Goal: Task Accomplishment & Management: Complete application form

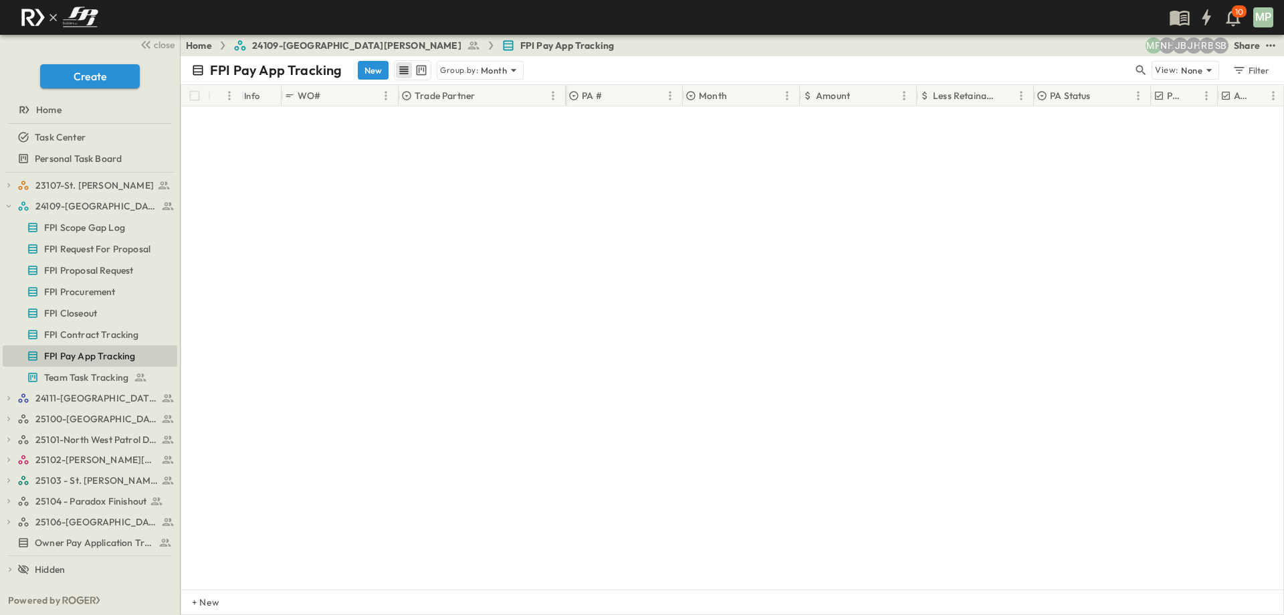
scroll to position [824, 0]
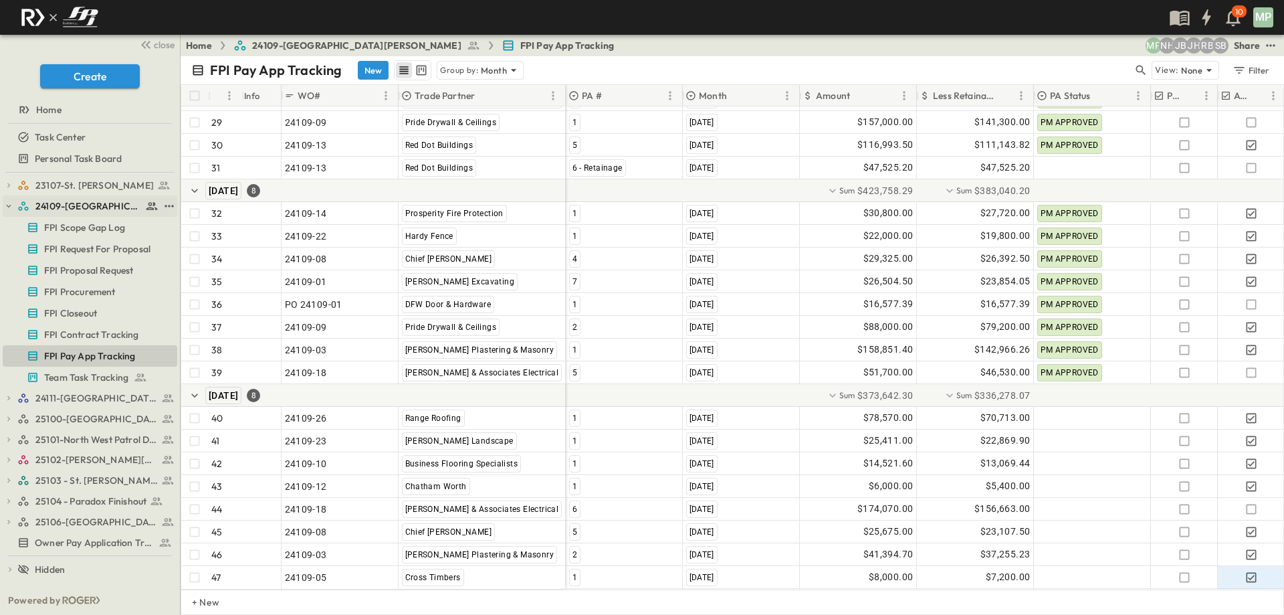
click at [9, 205] on icon "button" at bounding box center [8, 205] width 9 height 9
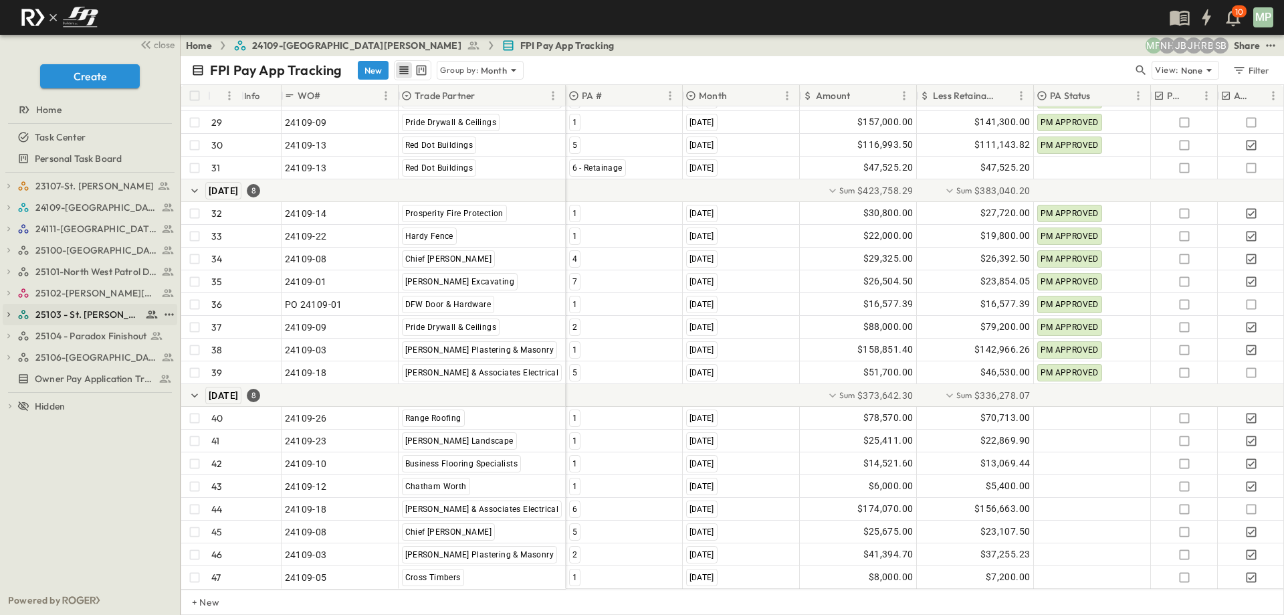
click at [7, 308] on button "button" at bounding box center [9, 314] width 12 height 12
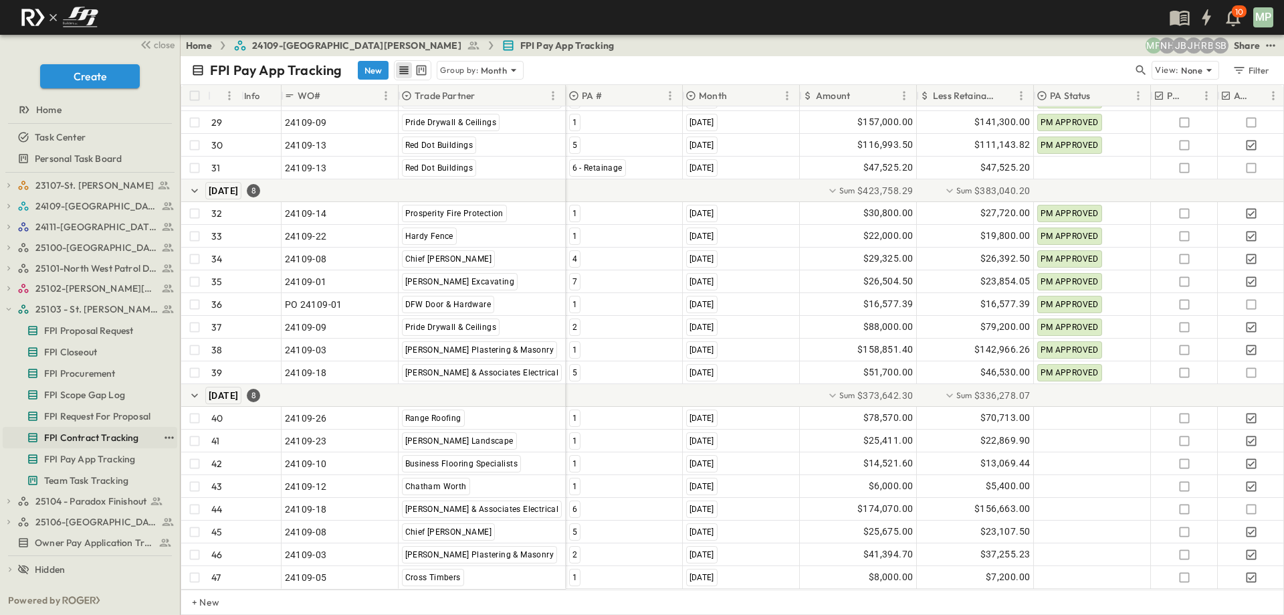
click at [98, 439] on span "FPI Contract Tracking" at bounding box center [91, 437] width 95 height 13
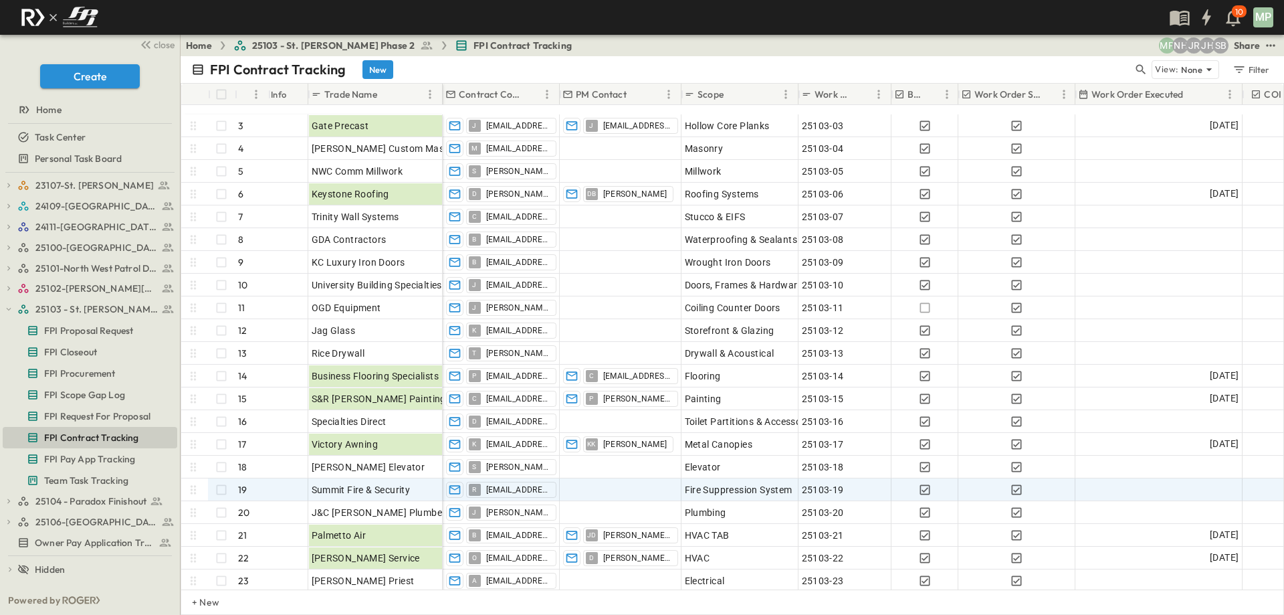
scroll to position [201, 0]
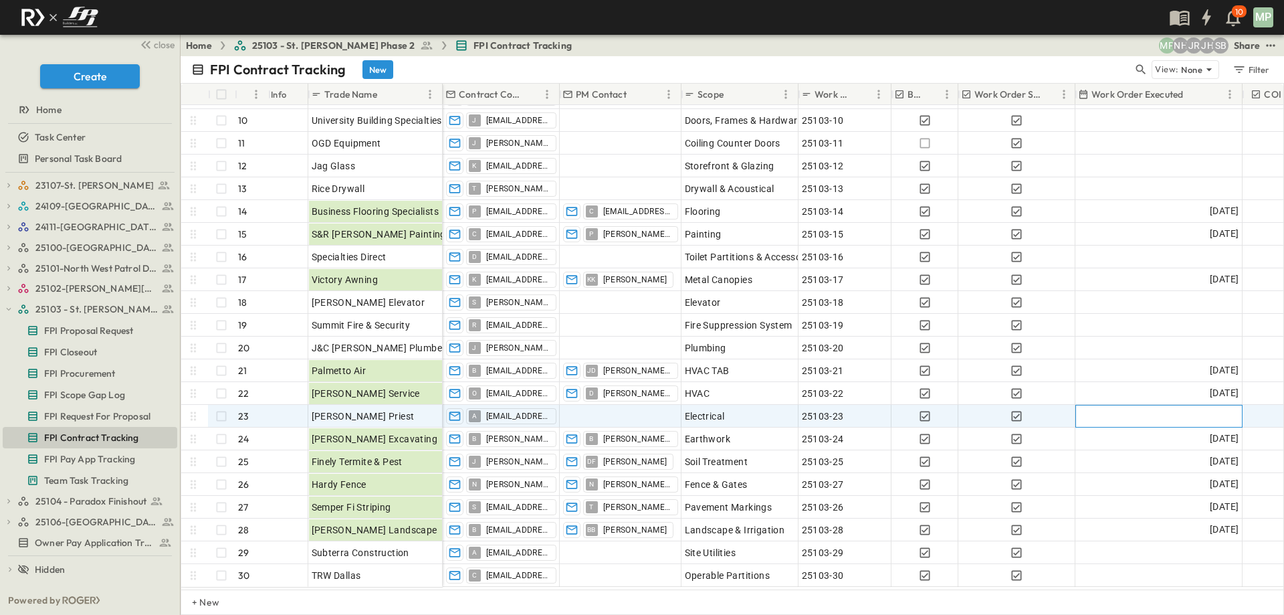
click at [1203, 419] on div at bounding box center [1159, 415] width 166 height 21
click at [1203, 419] on div at bounding box center [1159, 416] width 167 height 23
click at [1124, 330] on button "18" at bounding box center [1122, 334] width 24 height 24
click at [595, 413] on div at bounding box center [621, 415] width 120 height 21
type input "*"
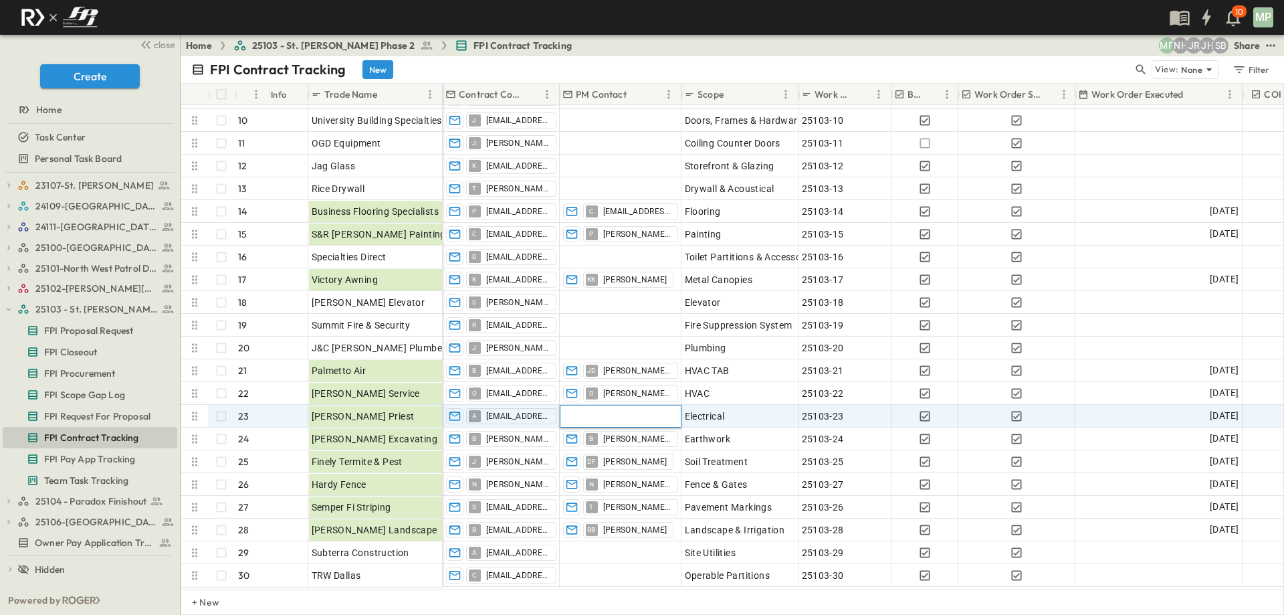
scroll to position [0, 0]
type input "******"
click at [644, 459] on p "[PERSON_NAME], [EMAIL_ADDRESS][DOMAIN_NAME]" at bounding box center [707, 463] width 241 height 13
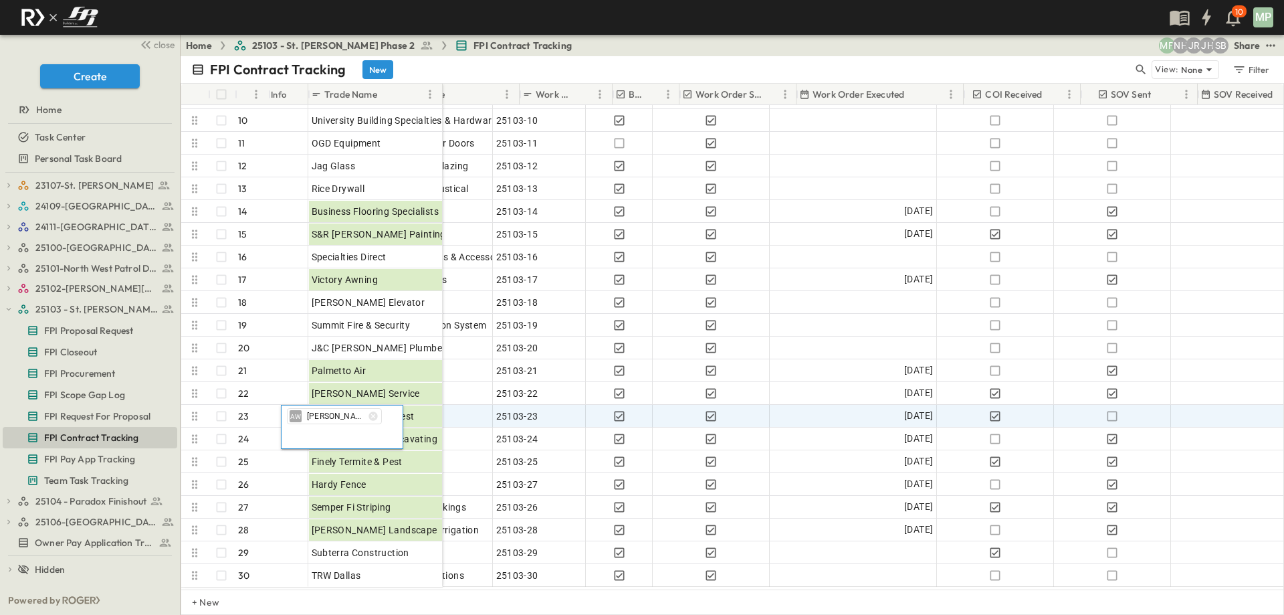
scroll to position [201, 361]
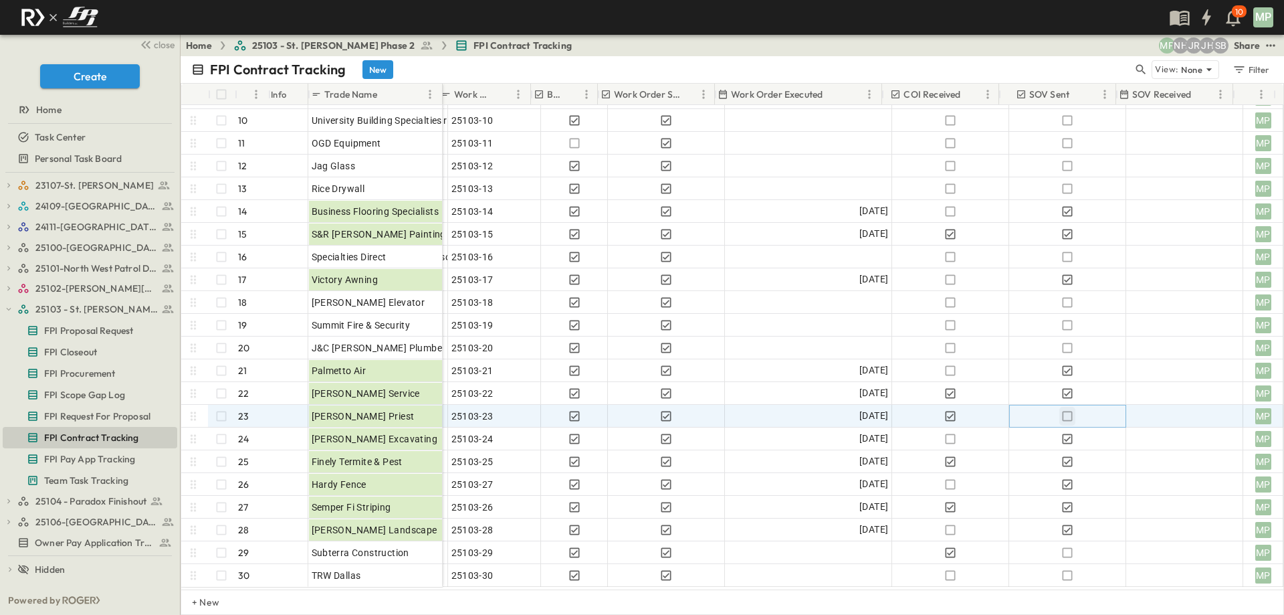
click at [1061, 417] on icon "button" at bounding box center [1067, 415] width 13 height 13
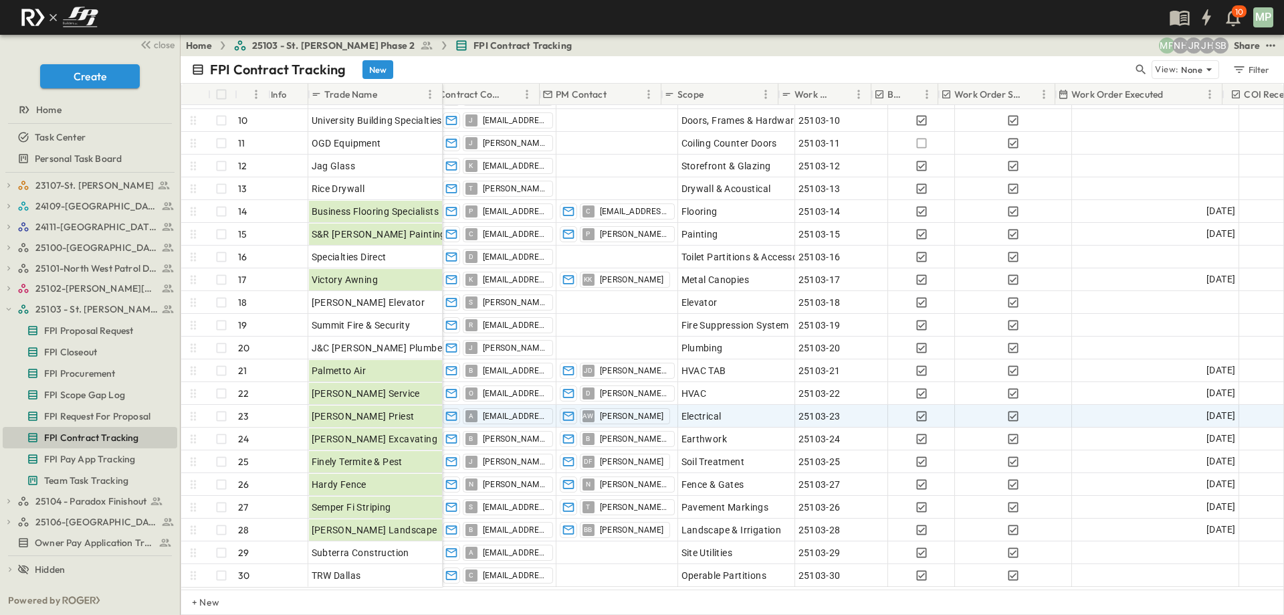
scroll to position [201, 0]
click at [10, 310] on icon "button" at bounding box center [8, 308] width 9 height 9
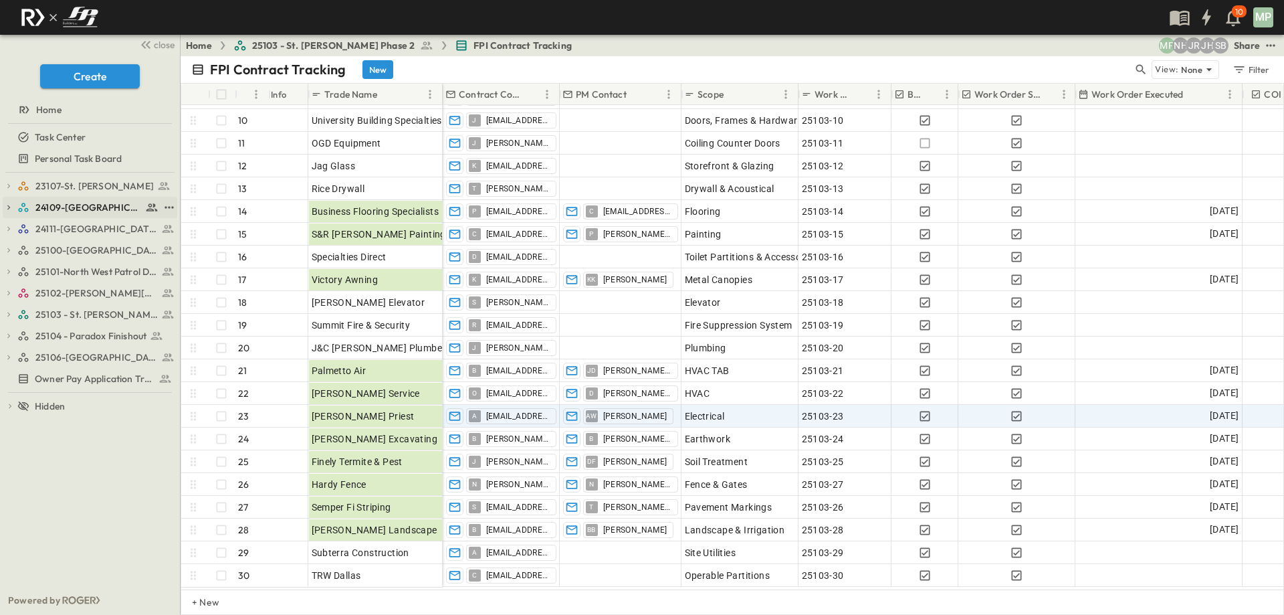
click at [11, 209] on icon "button" at bounding box center [8, 207] width 9 height 9
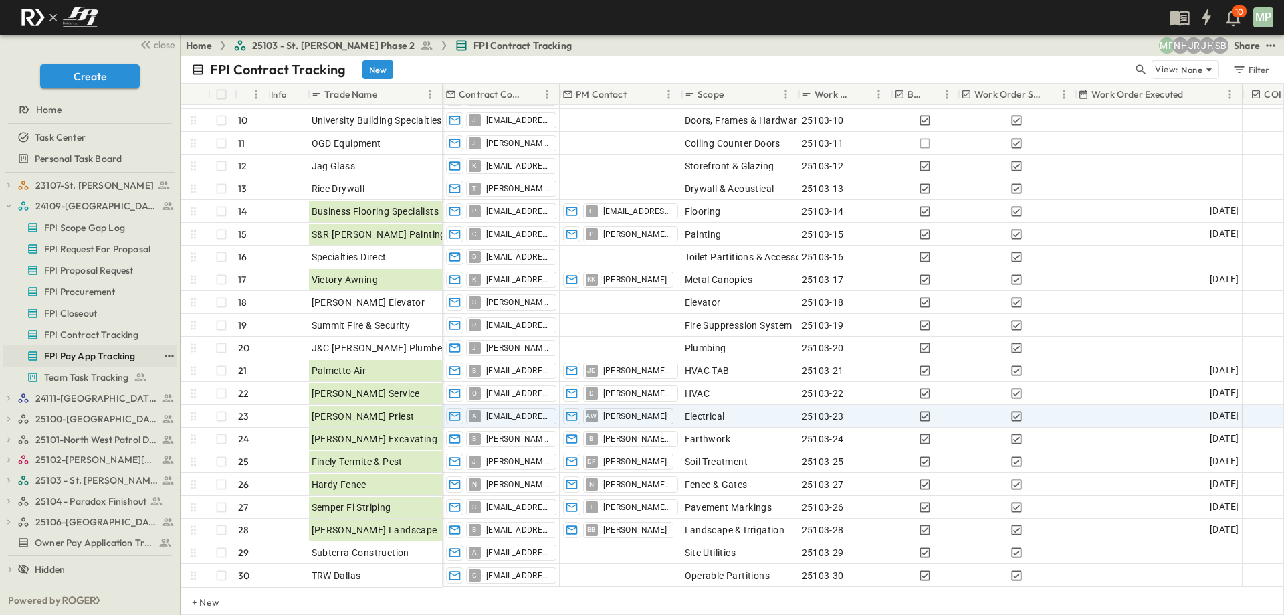
click at [75, 357] on span "FPI Pay App Tracking" at bounding box center [89, 355] width 91 height 13
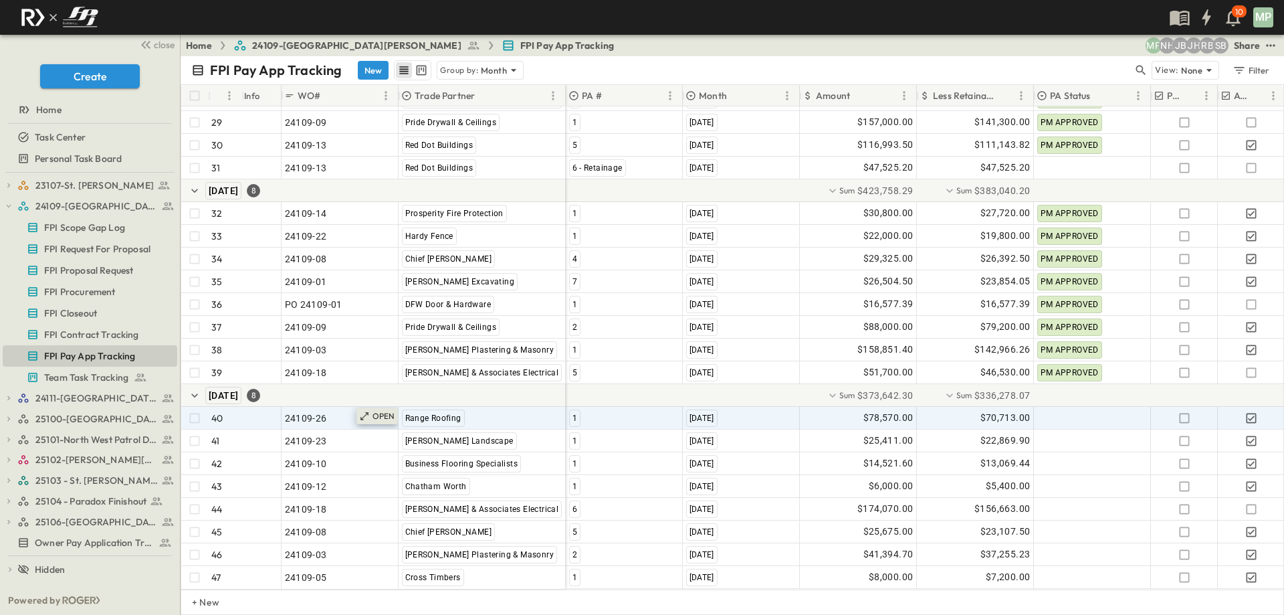
scroll to position [824, 0]
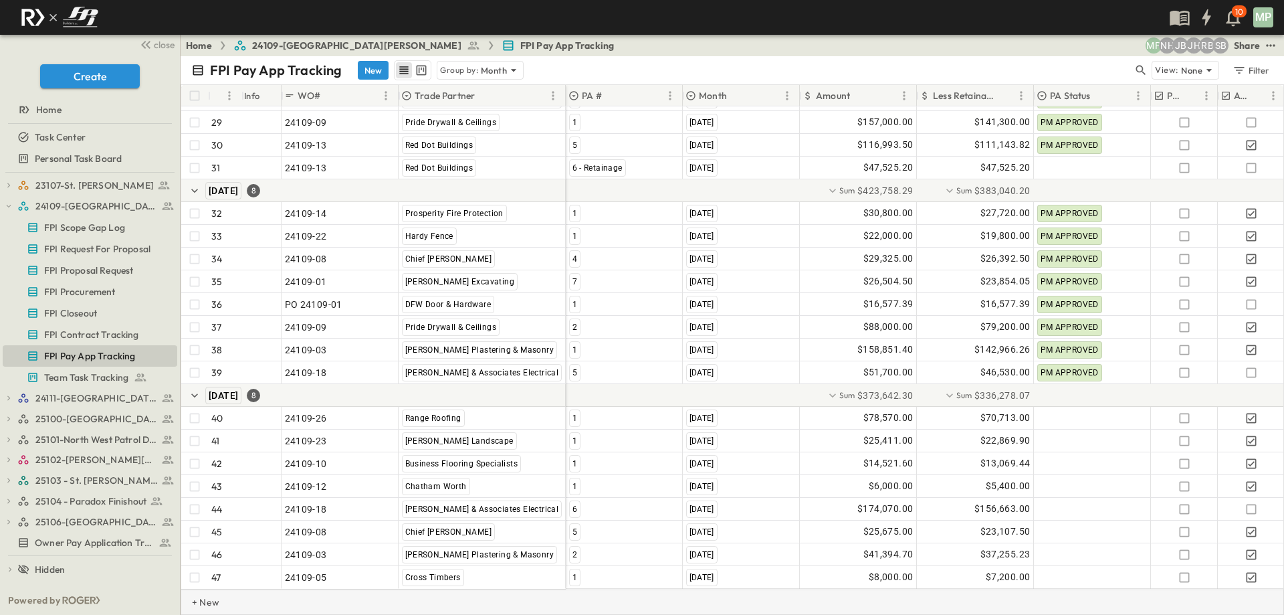
click at [200, 598] on p "+ New" at bounding box center [196, 601] width 8 height 13
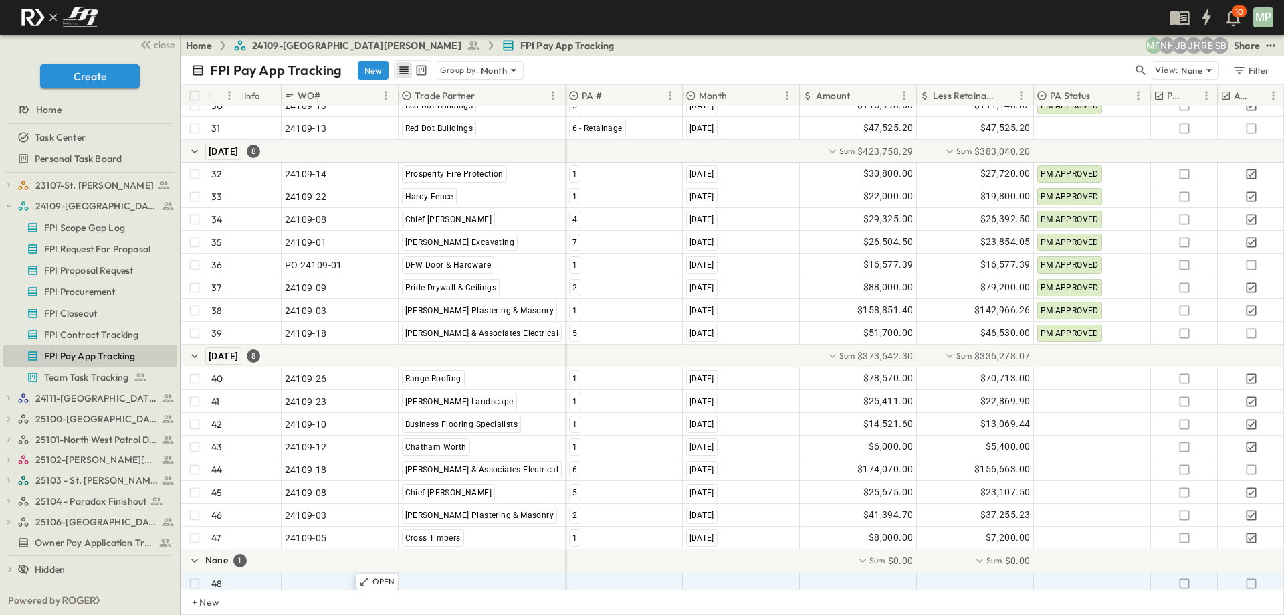
scroll to position [870, 0]
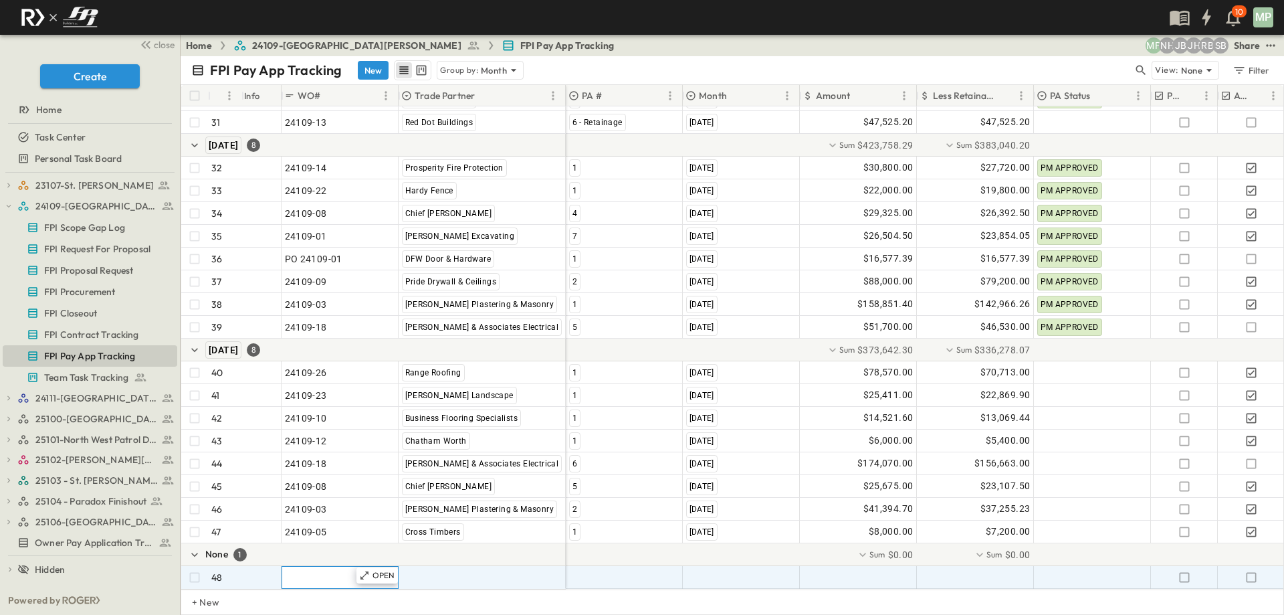
click at [311, 571] on span ""24101-01"" at bounding box center [309, 577] width 48 height 13
type input "********"
type input "*"
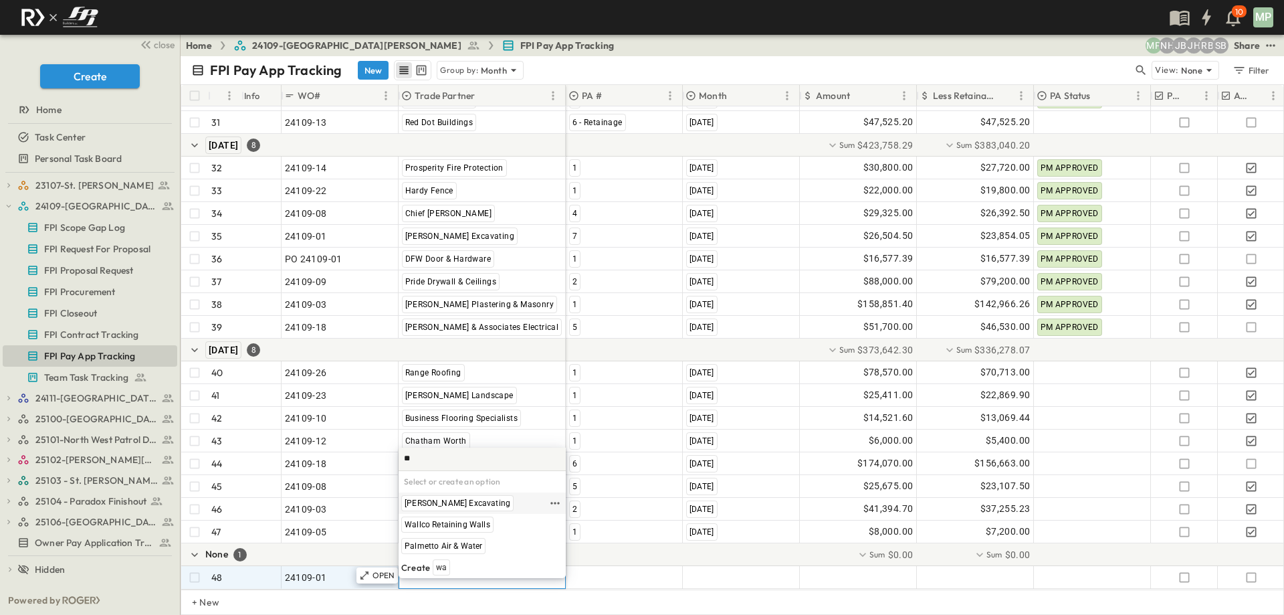
type input "**"
click at [429, 504] on span "[PERSON_NAME] Excavating" at bounding box center [458, 503] width 106 height 11
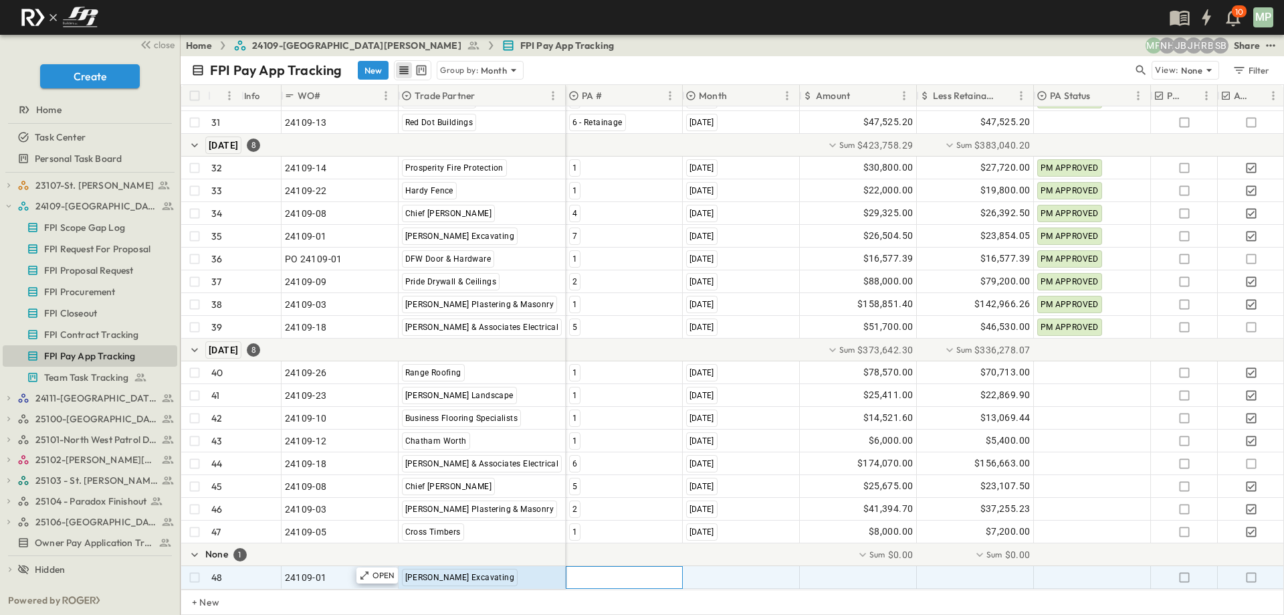
click at [603, 567] on div at bounding box center [625, 577] width 116 height 21
click at [604, 565] on span "8" at bounding box center [605, 567] width 5 height 11
click at [720, 571] on span ""[DATE]"" at bounding box center [703, 577] width 35 height 13
type input "*"
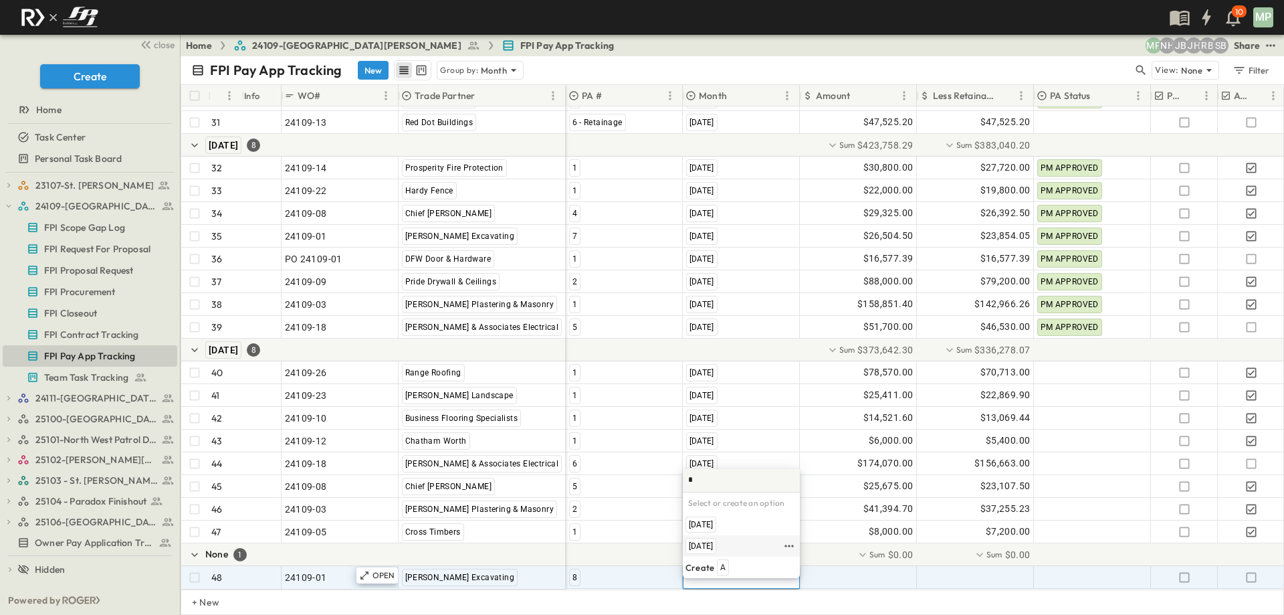
click at [713, 547] on span "[DATE]" at bounding box center [701, 545] width 24 height 11
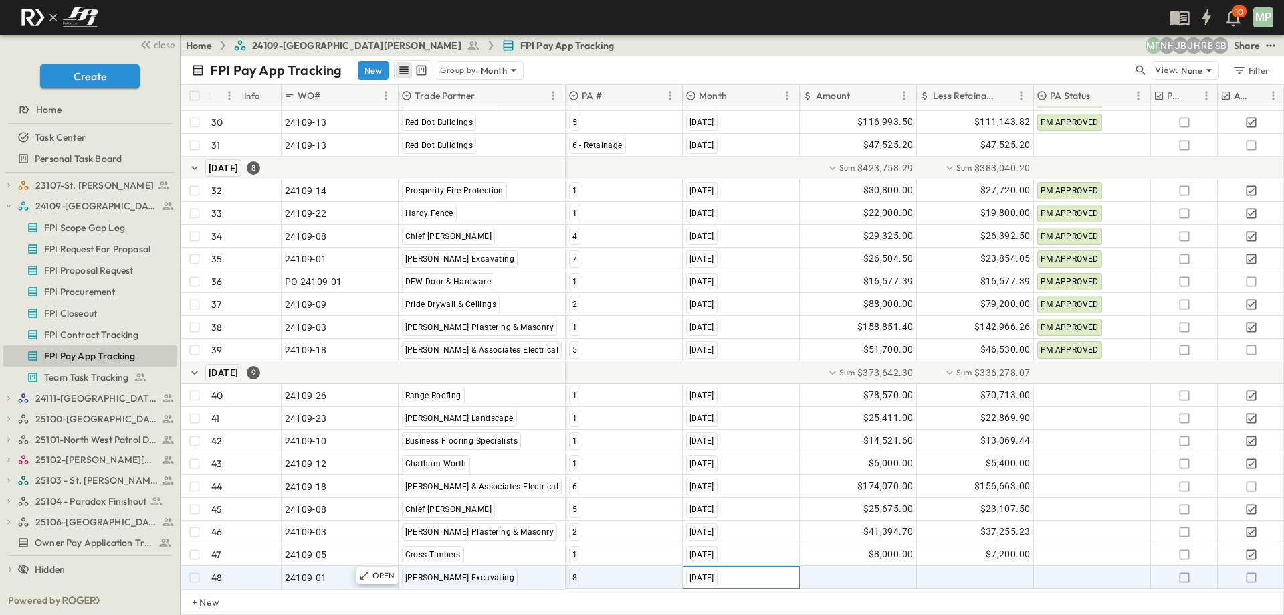
scroll to position [847, 0]
click at [842, 567] on div at bounding box center [859, 577] width 116 height 21
type input "********"
click at [960, 567] on div at bounding box center [976, 577] width 116 height 21
type input "********"
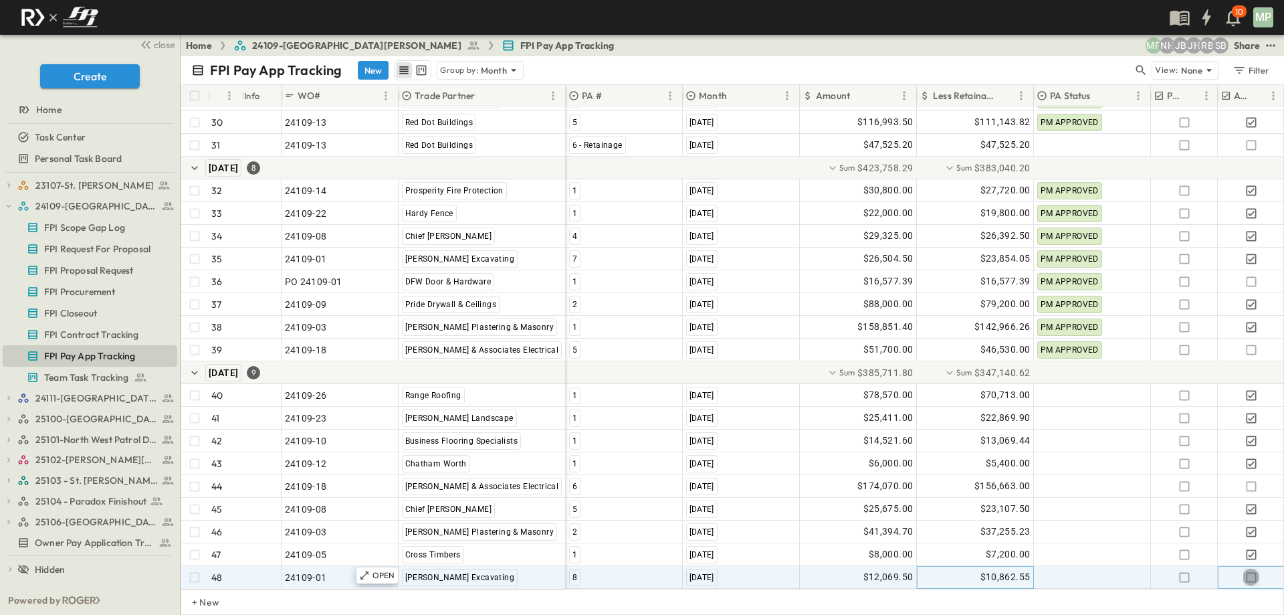
click at [1254, 571] on icon "button" at bounding box center [1251, 577] width 13 height 13
